Goal: Task Accomplishment & Management: Manage account settings

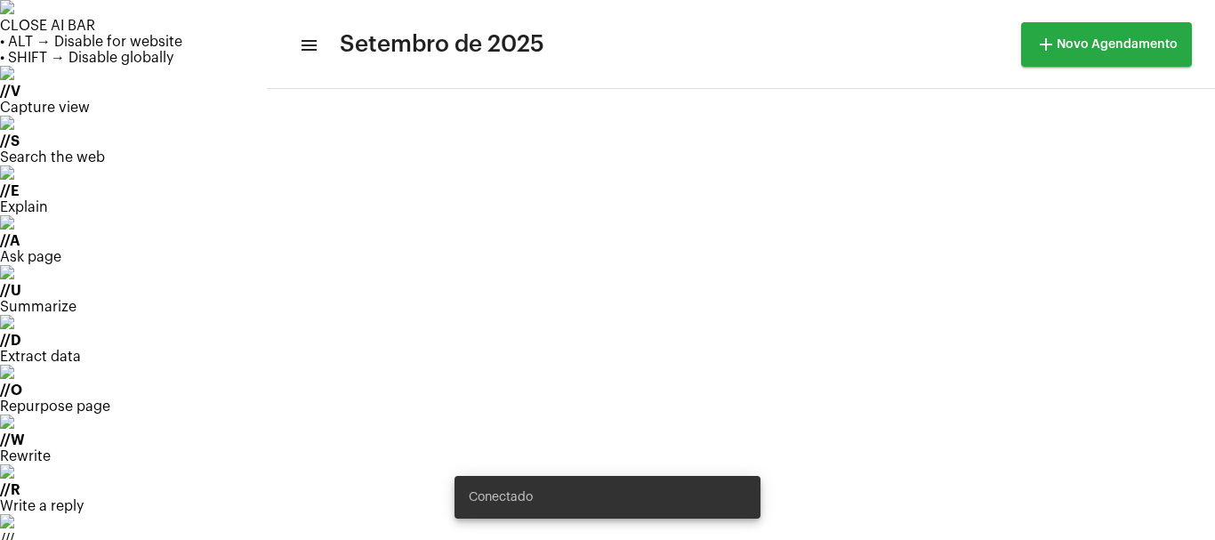
scroll to position [237, 0]
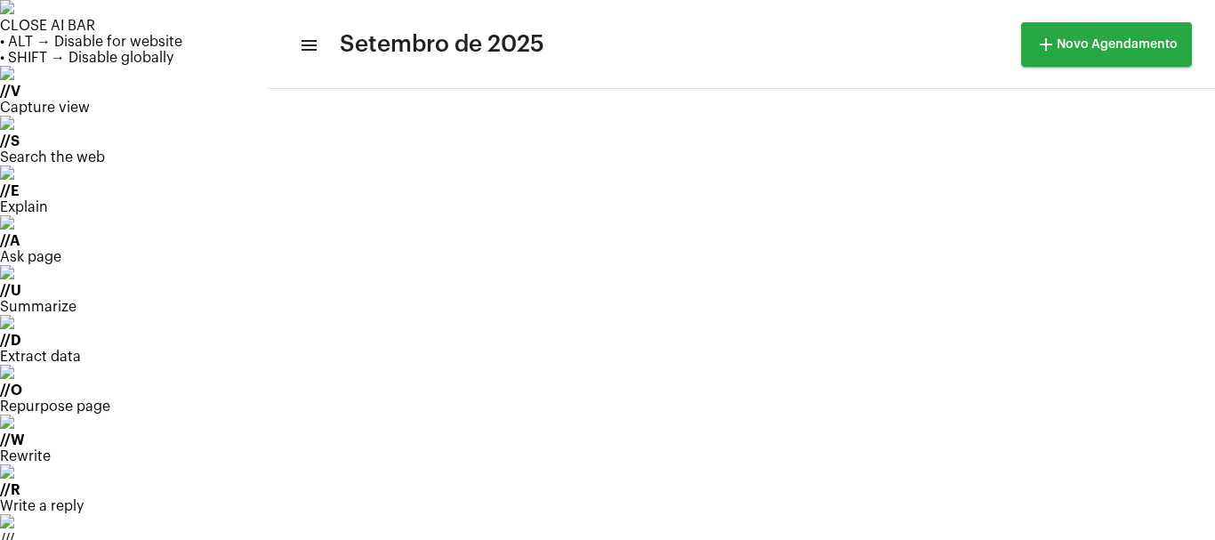
drag, startPoint x: 688, startPoint y: 275, endPoint x: 692, endPoint y: 263, distance: 12.1
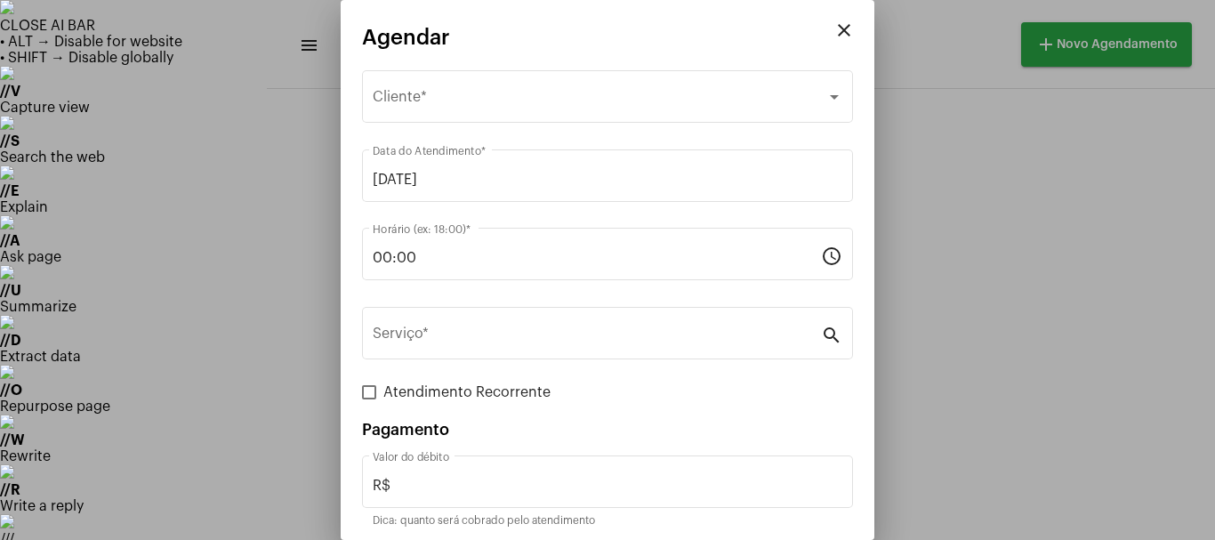
click at [835, 27] on mat-icon "close" at bounding box center [843, 30] width 21 height 21
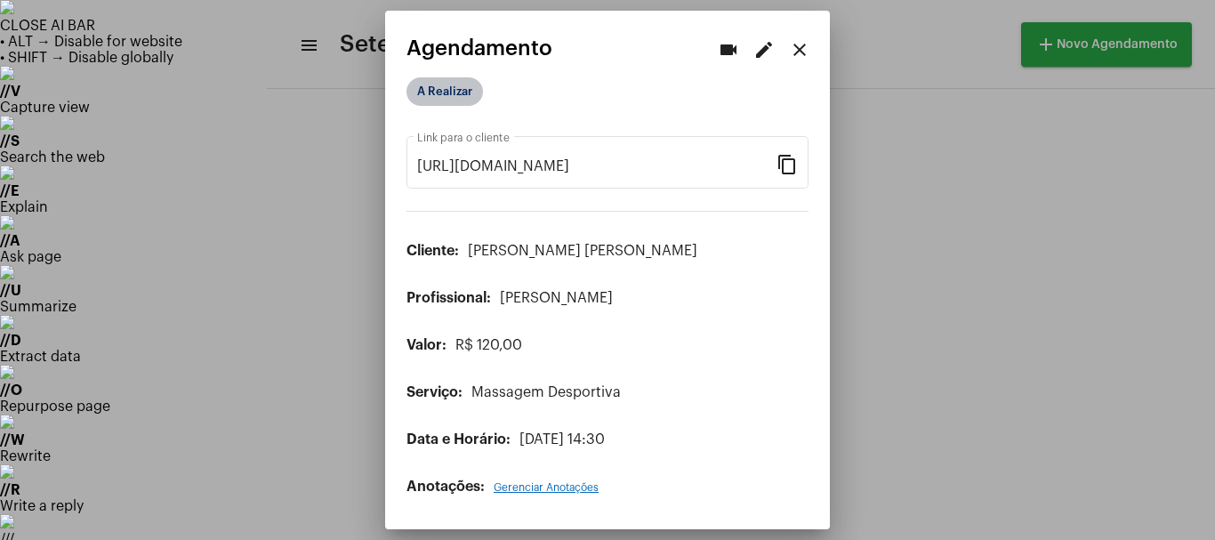
click at [472, 96] on mat-chip "A Realizar" at bounding box center [444, 91] width 76 height 28
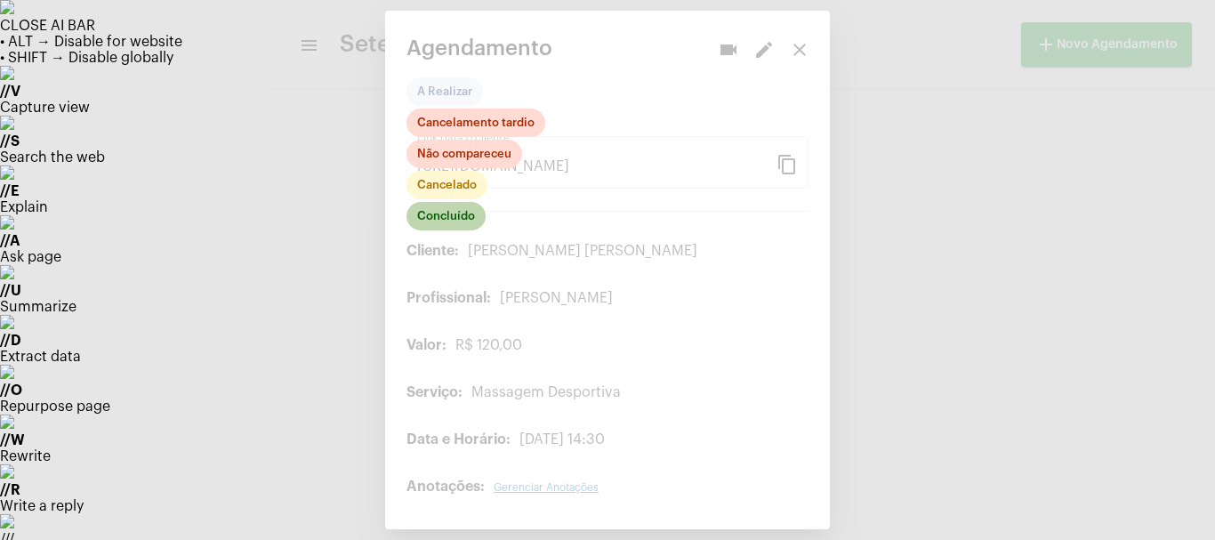
click at [449, 219] on mat-chip "Concluído" at bounding box center [445, 216] width 79 height 28
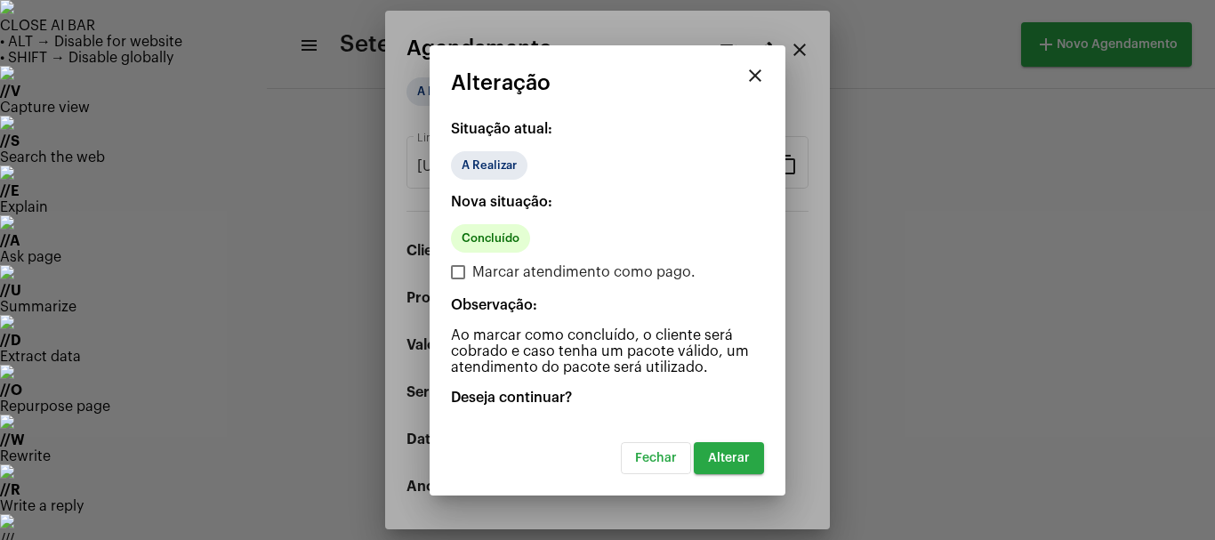
click at [723, 458] on span "Alterar" at bounding box center [729, 458] width 42 height 12
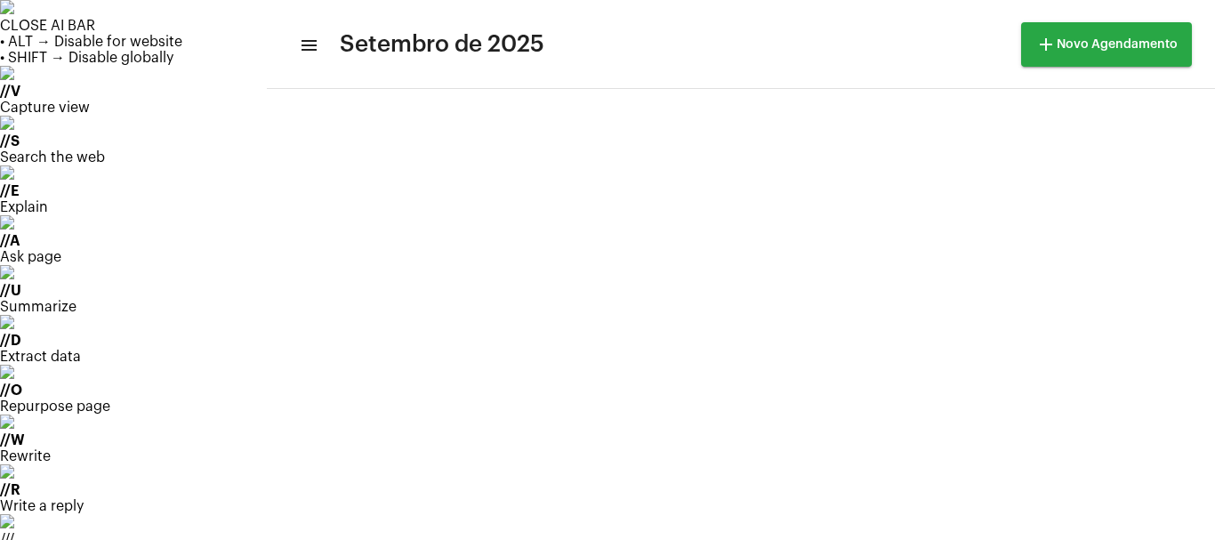
scroll to position [208, 0]
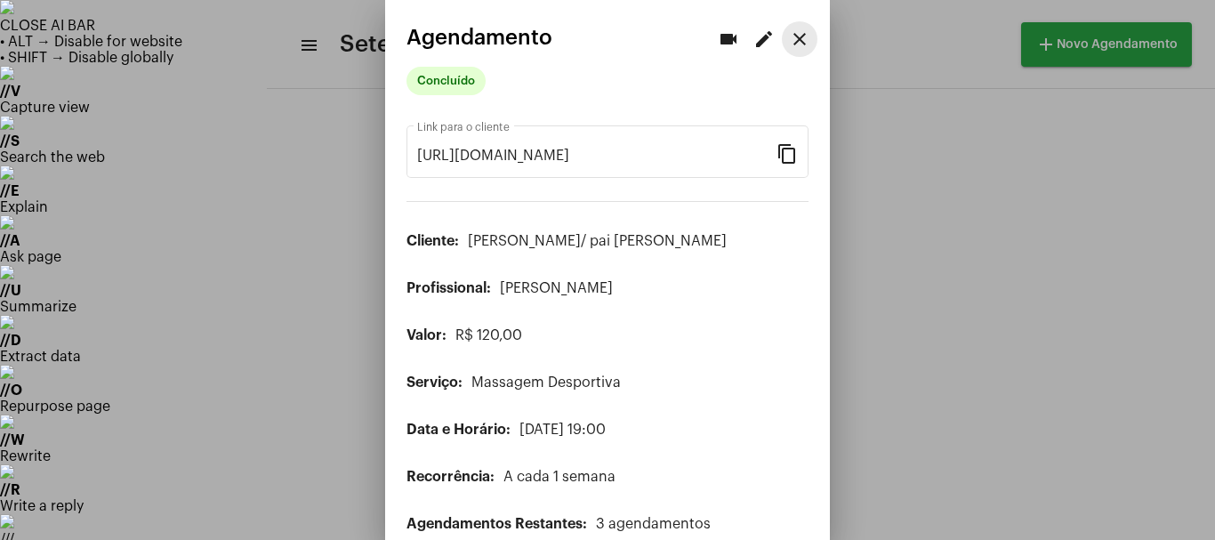
click at [789, 37] on mat-icon "close" at bounding box center [799, 38] width 21 height 21
